Goal: Check status: Check status

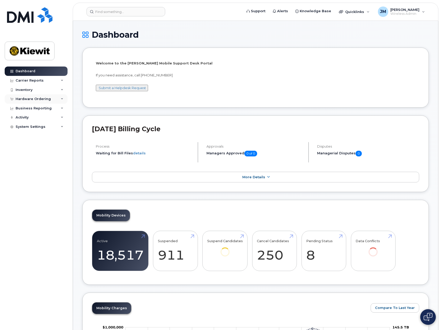
click at [27, 98] on div "Hardware Ordering" at bounding box center [33, 99] width 35 height 4
click at [26, 117] on div "Orders" at bounding box center [24, 118] width 13 height 5
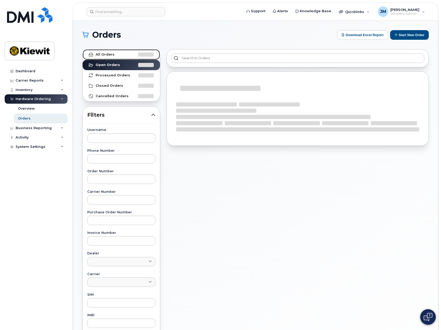
click at [107, 57] on link "All Orders" at bounding box center [121, 54] width 77 height 10
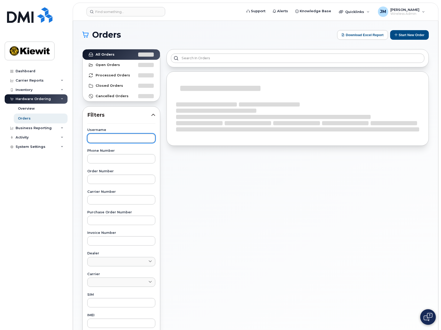
click at [111, 135] on input "text" at bounding box center [121, 137] width 68 height 9
paste input "Combelic"
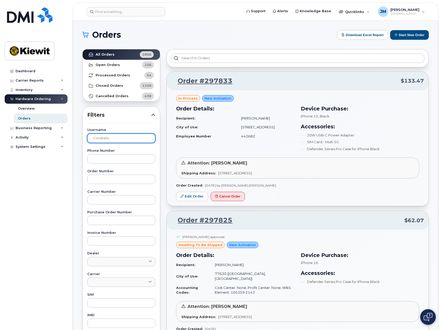
type input "Combelic"
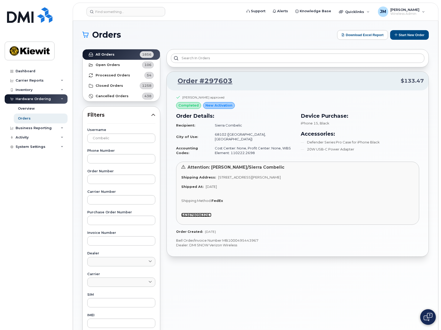
click at [207, 213] on strong "463678096326" at bounding box center [195, 215] width 28 height 4
